Goal: Information Seeking & Learning: Learn about a topic

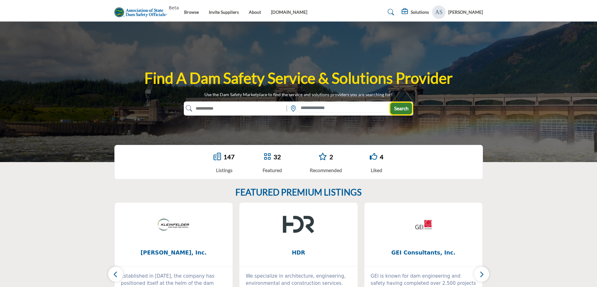
click at [401, 107] on span "Search" at bounding box center [401, 108] width 14 height 6
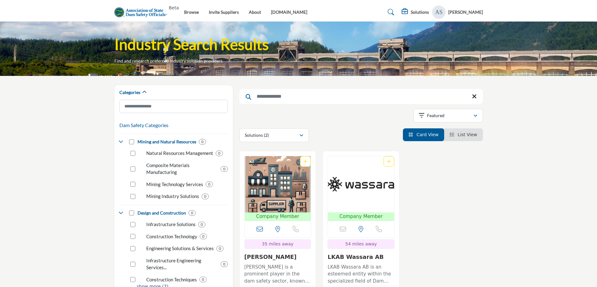
click at [97, 68] on div "Industry Search Results Find and research preferred industry solution providers" at bounding box center [298, 49] width 597 height 54
click at [443, 14] on profile-featured-9d57d186-dcdc-4fd1-8698-ebbedcf867ac "Show hide supplier dropdown" at bounding box center [439, 12] width 14 height 14
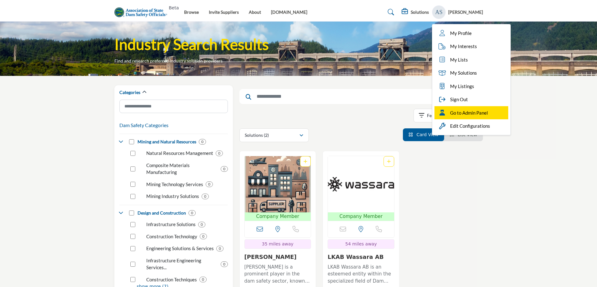
click at [483, 111] on span "Go to Admin Panel" at bounding box center [469, 112] width 38 height 7
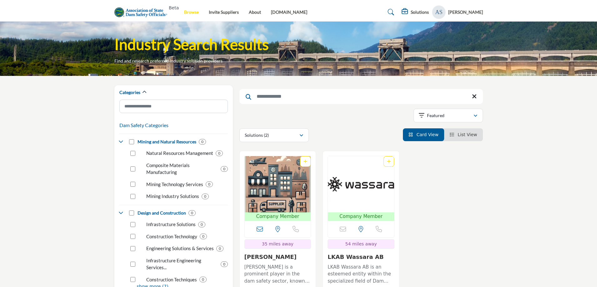
click at [192, 13] on link "Browse" at bounding box center [191, 11] width 15 height 5
